Goal: Information Seeking & Learning: Learn about a topic

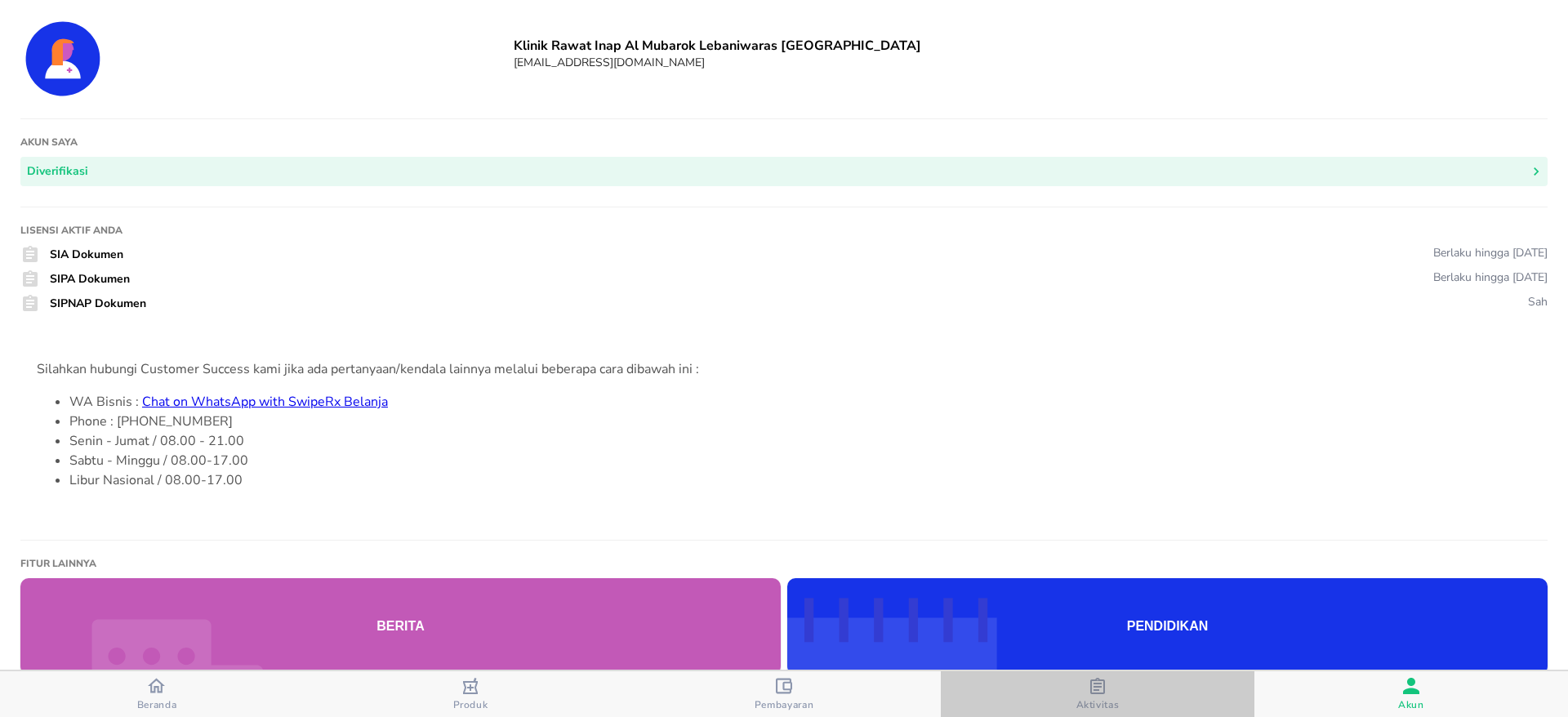
click at [1114, 689] on div "Aktivitas" at bounding box center [1097, 694] width 43 height 34
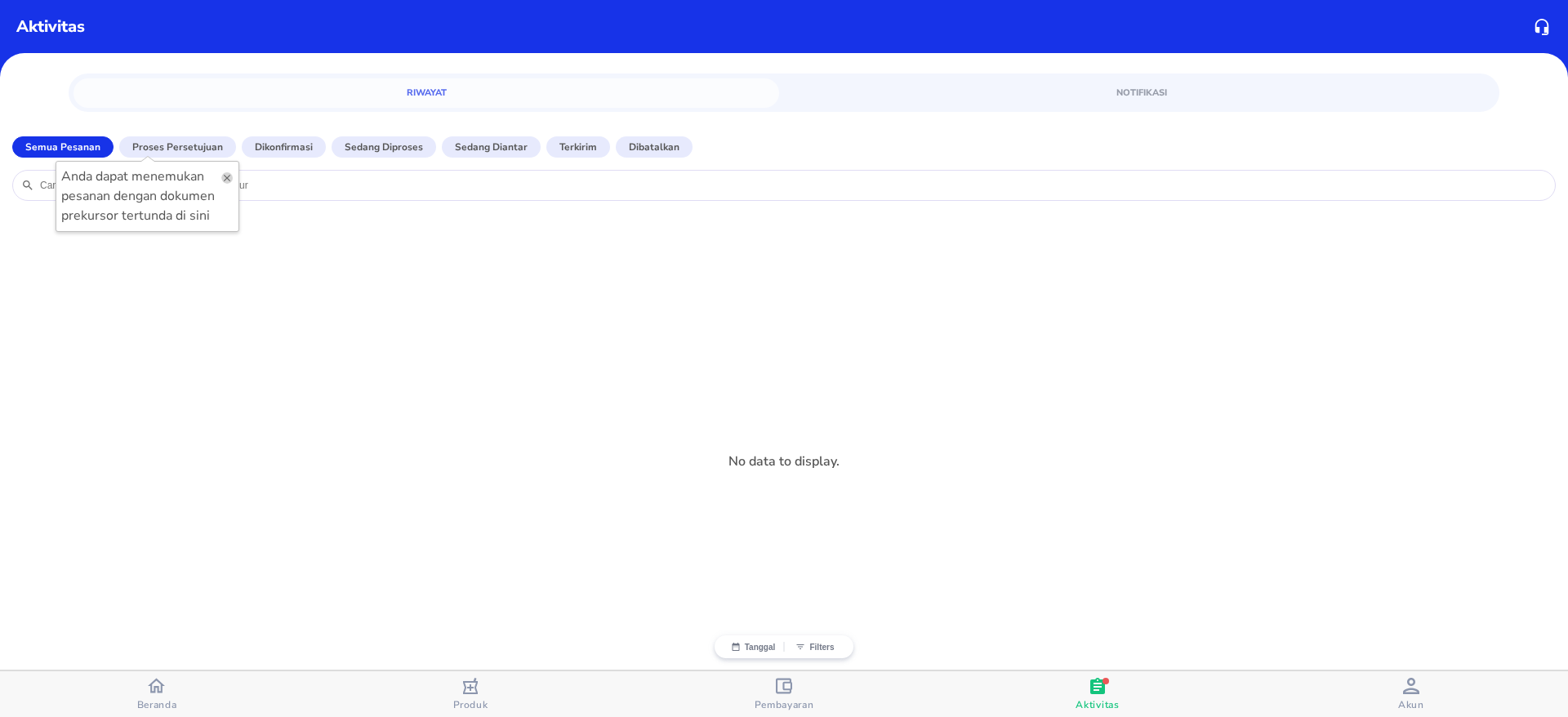
click at [231, 173] on icon "button" at bounding box center [228, 178] width 12 height 12
click at [181, 141] on p "Proses Persetujuan" at bounding box center [177, 146] width 91 height 14
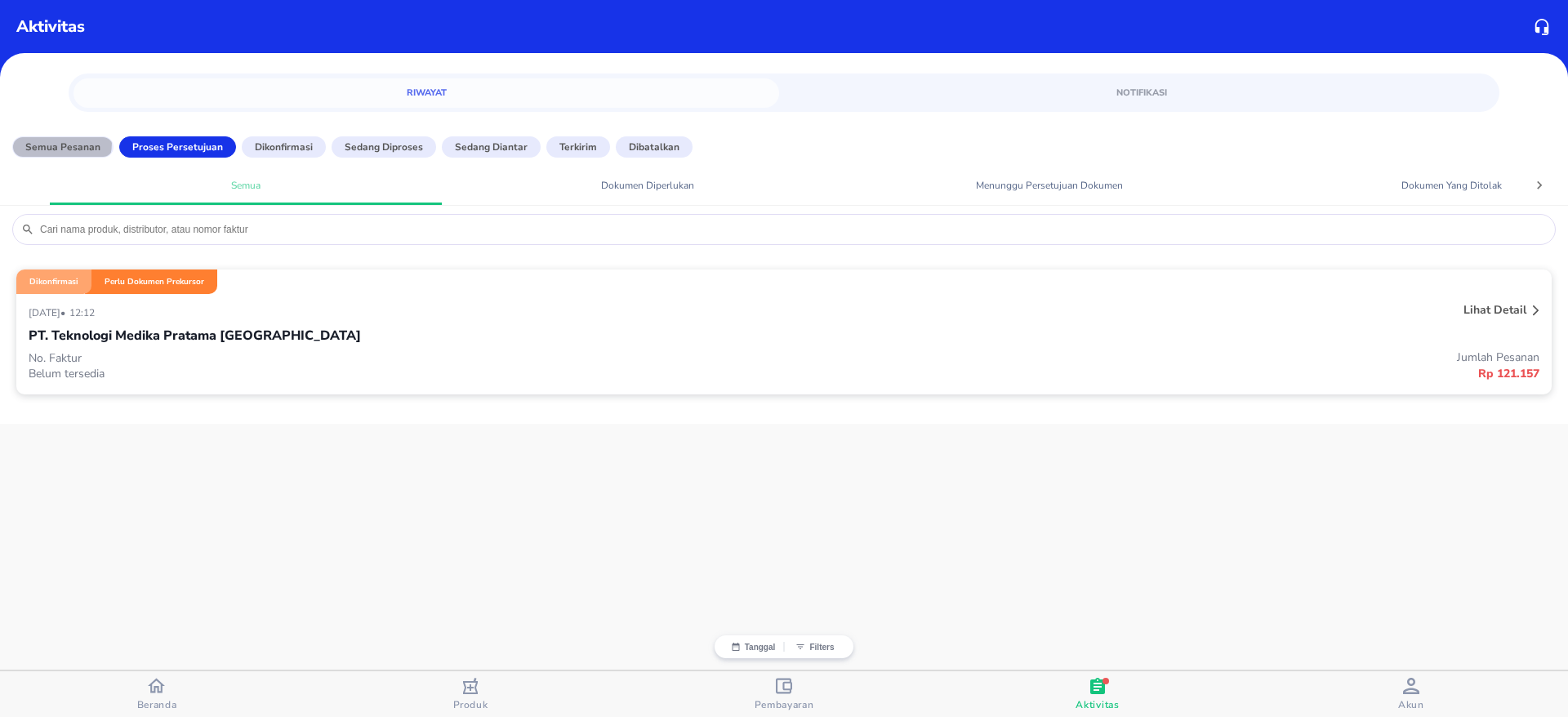
click at [48, 142] on p "Semua Pesanan" at bounding box center [63, 146] width 75 height 14
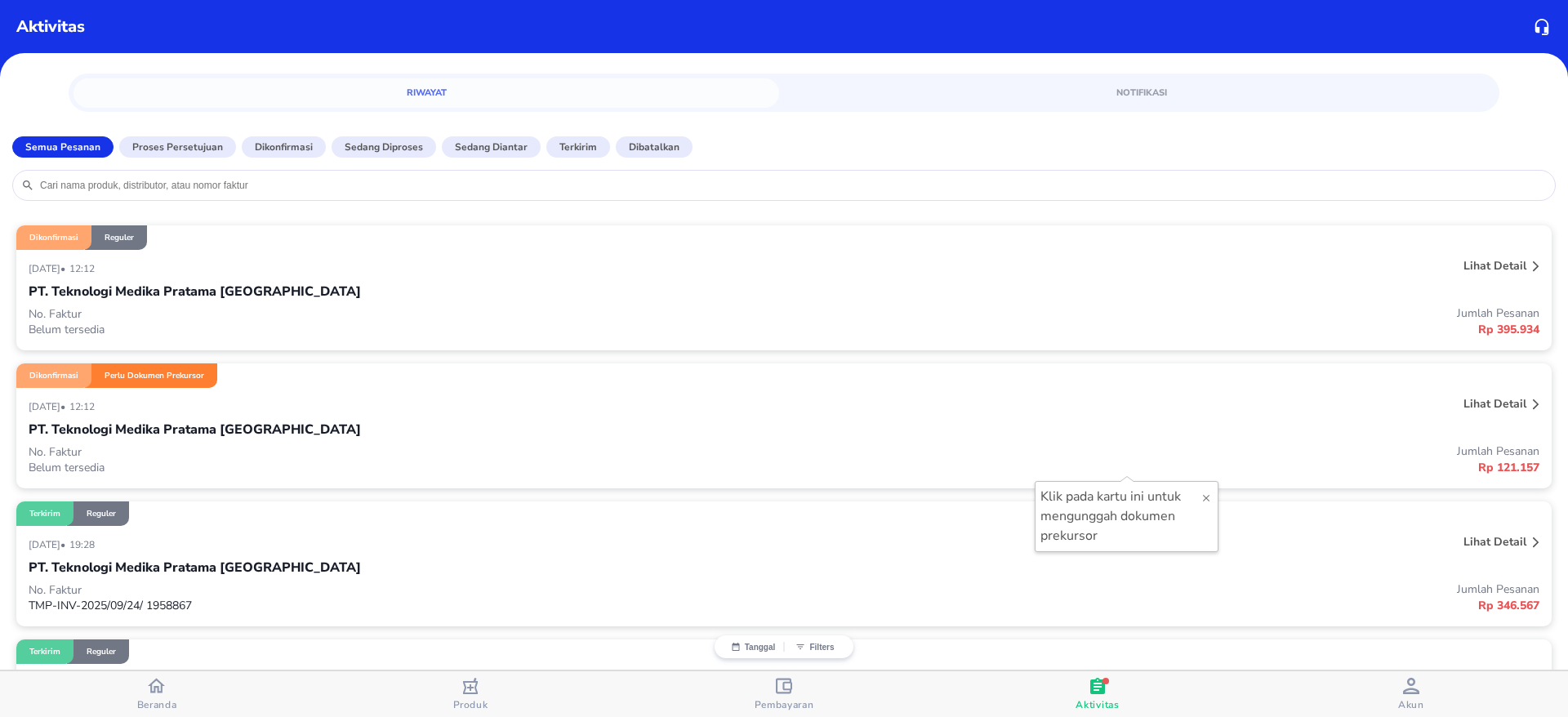
click at [1495, 400] on p "Lihat detail" at bounding box center [1495, 404] width 63 height 15
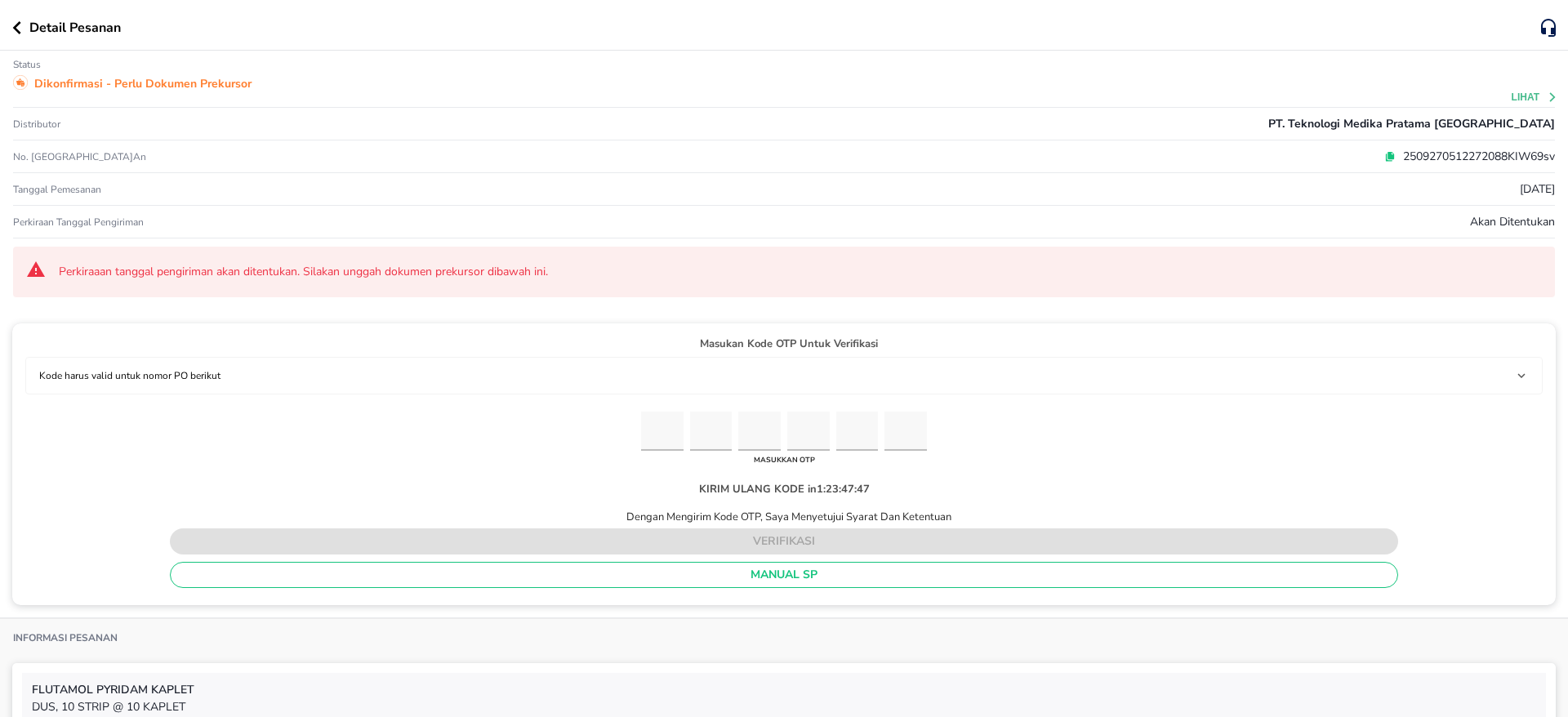
click at [12, 29] on div "Detail Pesanan" at bounding box center [784, 25] width 1568 height 51
click at [14, 26] on icon "button" at bounding box center [16, 28] width 9 height 13
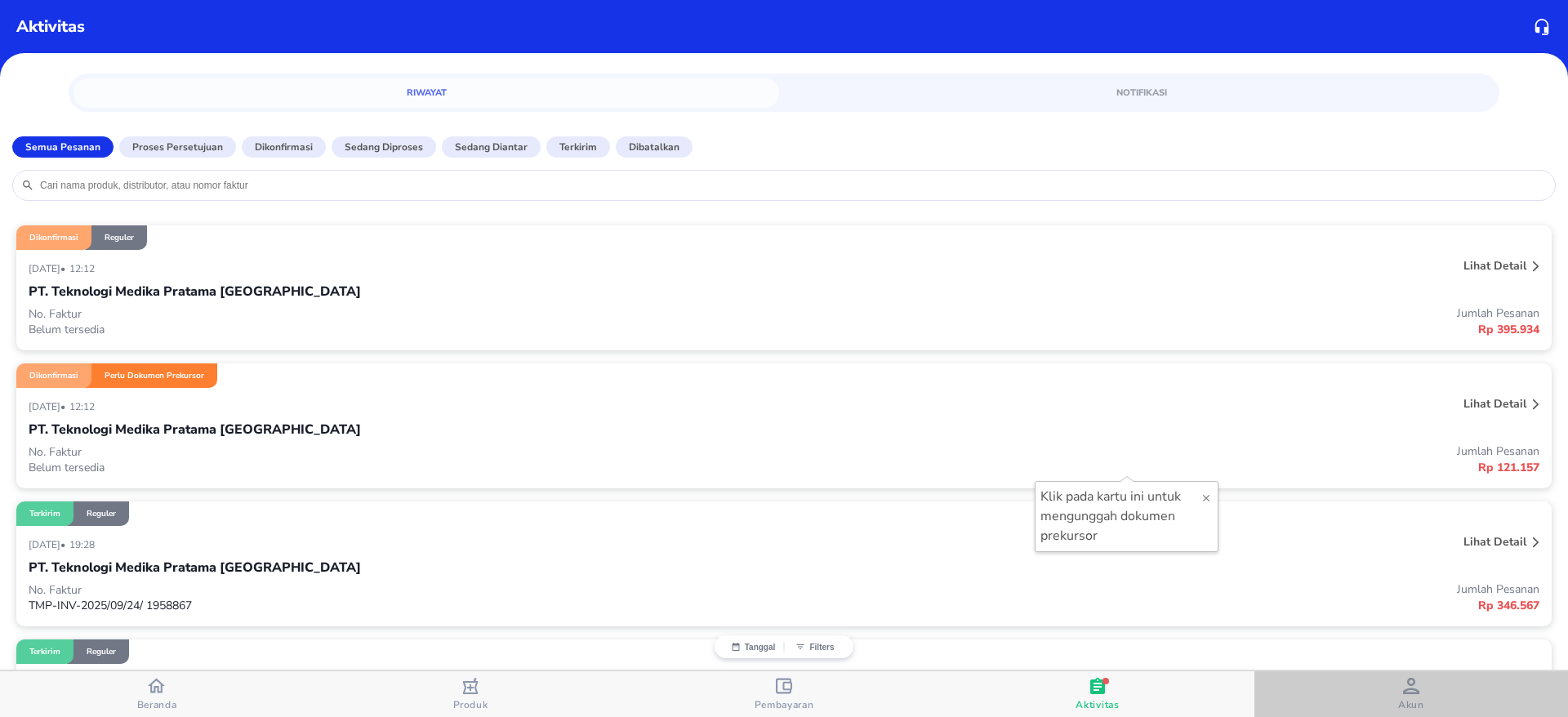
click at [1410, 698] on span "Akun" at bounding box center [1411, 704] width 26 height 13
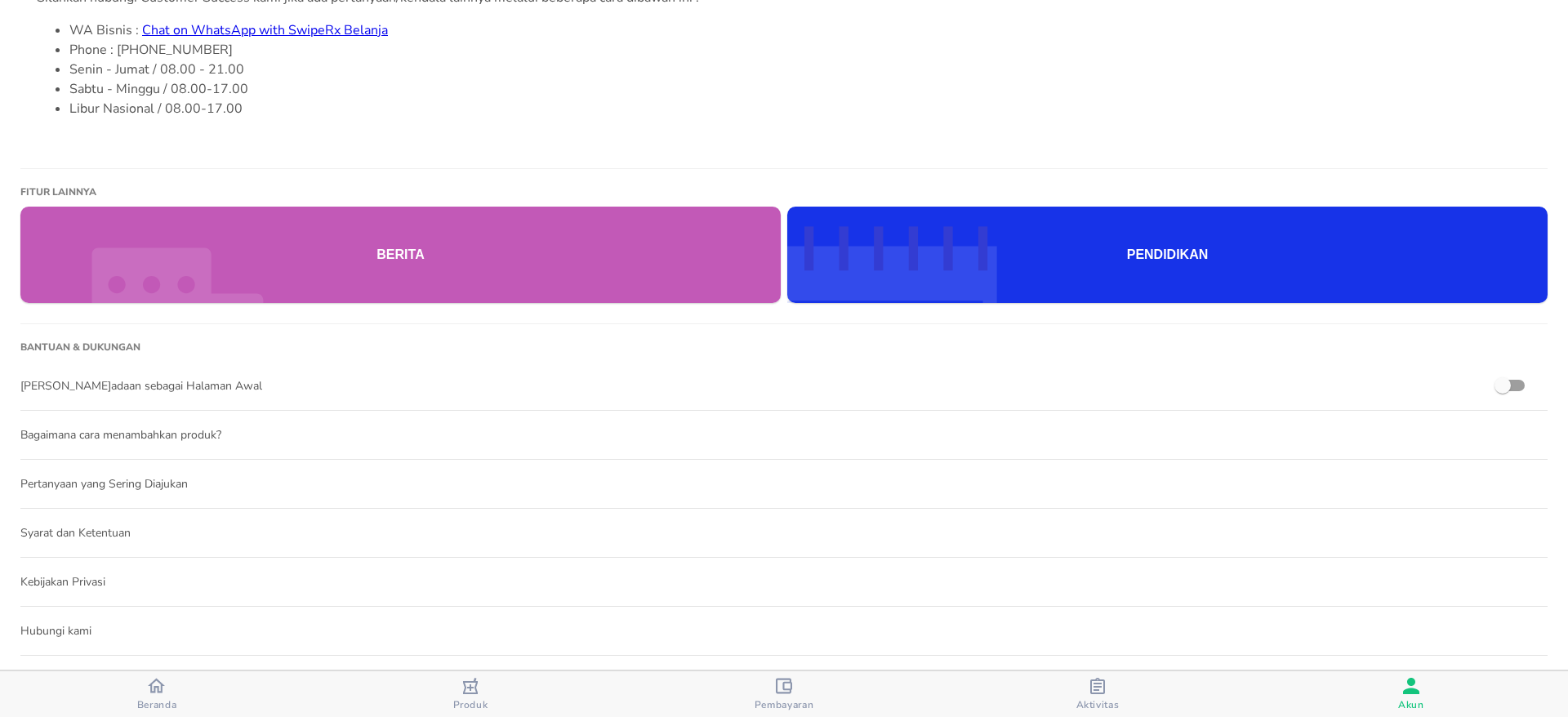
scroll to position [984, 0]
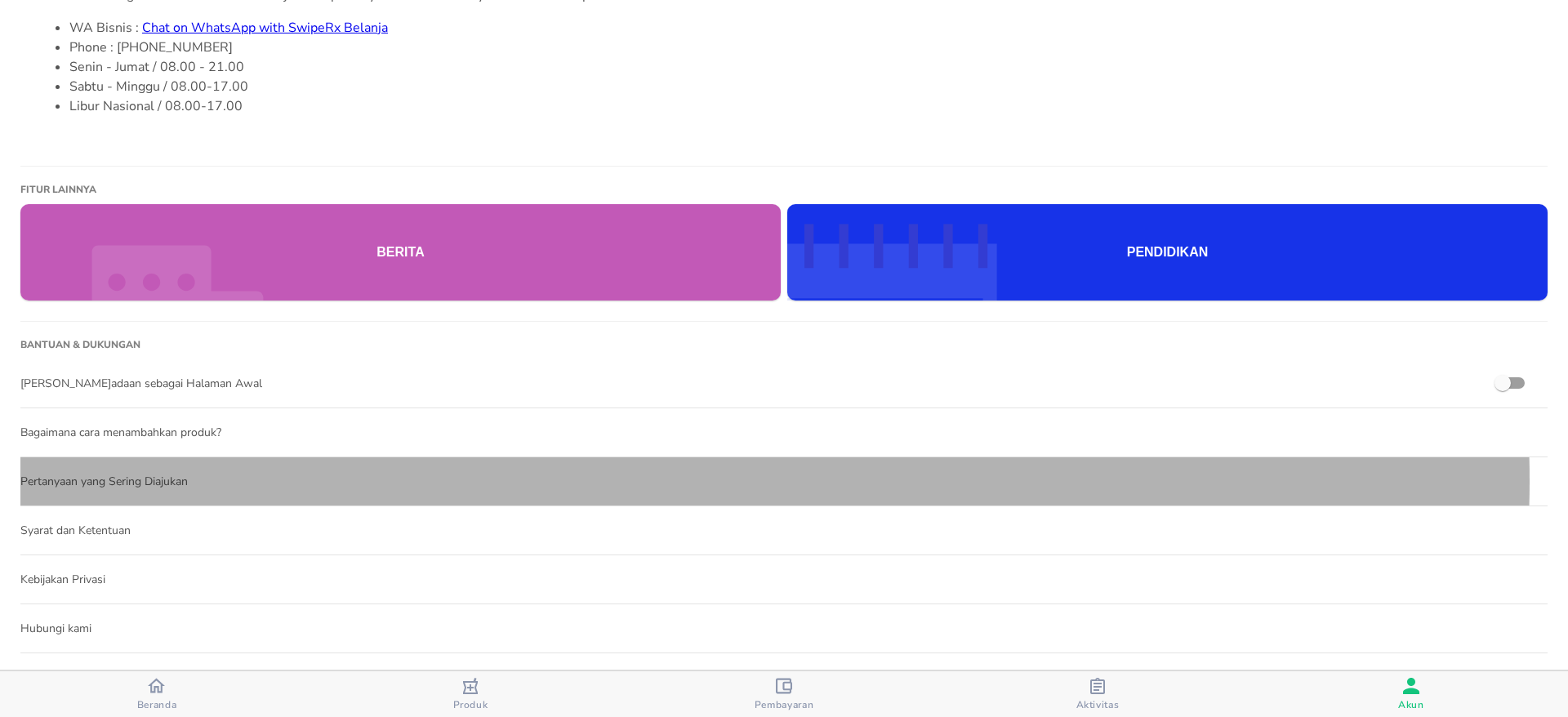
click at [676, 473] on span "Pertanyaan yang Sering Diajukan" at bounding box center [784, 481] width 1527 height 17
